Goal: Information Seeking & Learning: Learn about a topic

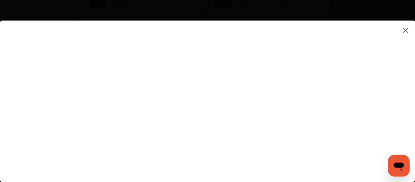
scroll to position [427, 0]
click at [286, 71] on flutter-view at bounding box center [207, 95] width 415 height 148
click at [372, 68] on flutter-view at bounding box center [207, 95] width 415 height 148
click at [274, 125] on flutter-view at bounding box center [207, 95] width 415 height 148
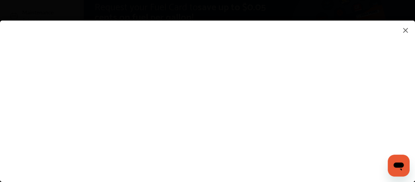
scroll to position [0, 0]
click at [405, 31] on img at bounding box center [406, 30] width 8 height 9
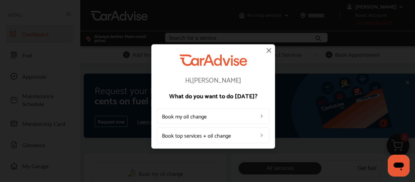
click at [267, 50] on img at bounding box center [269, 50] width 8 height 8
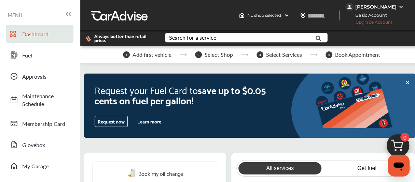
click at [156, 118] on button "Learn more" at bounding box center [149, 121] width 29 height 10
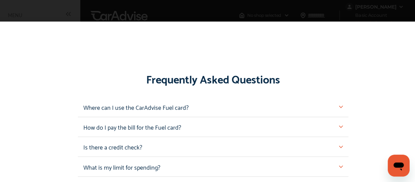
scroll to position [610, 0]
click at [339, 105] on img at bounding box center [341, 107] width 4 height 4
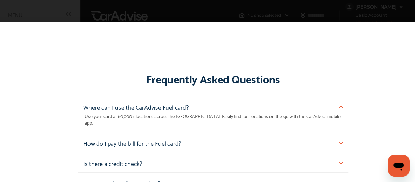
click at [234, 138] on div "How do I pay the bill for the Fuel card?" at bounding box center [213, 142] width 260 height 9
click at [181, 138] on p "How do I pay the bill for the Fuel card?" at bounding box center [132, 142] width 98 height 9
click at [339, 141] on img at bounding box center [341, 143] width 4 height 4
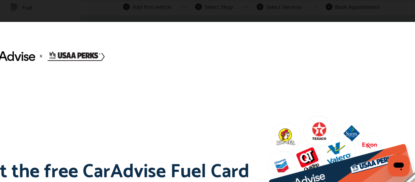
scroll to position [0, 0]
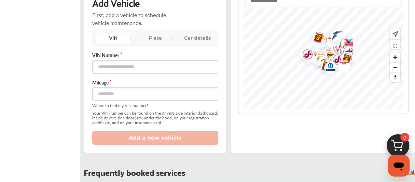
scroll to position [203, 0]
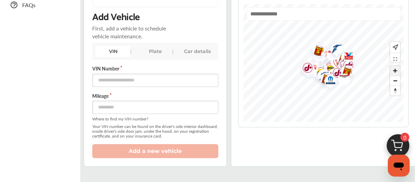
click at [400, 66] on span "Zoom in" at bounding box center [395, 71] width 10 height 10
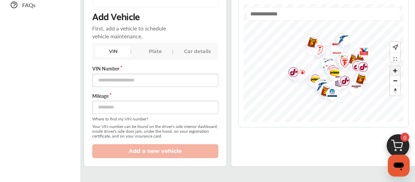
click at [400, 66] on span "Zoom in" at bounding box center [395, 71] width 10 height 10
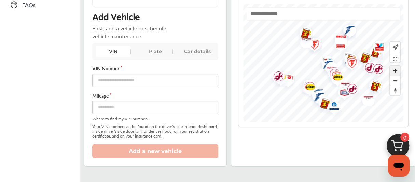
click at [400, 66] on span "Zoom in" at bounding box center [395, 71] width 10 height 10
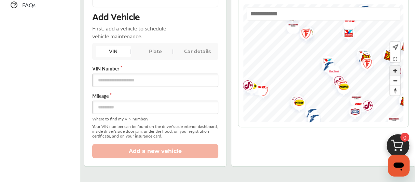
click at [400, 66] on span "Zoom in" at bounding box center [395, 71] width 10 height 10
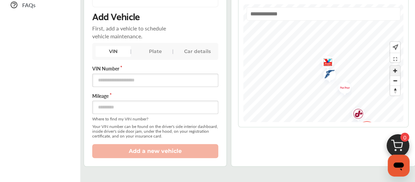
click at [400, 66] on span "Zoom in" at bounding box center [395, 71] width 10 height 10
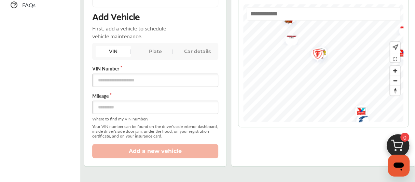
scroll to position [0, 0]
